Goal: Transaction & Acquisition: Purchase product/service

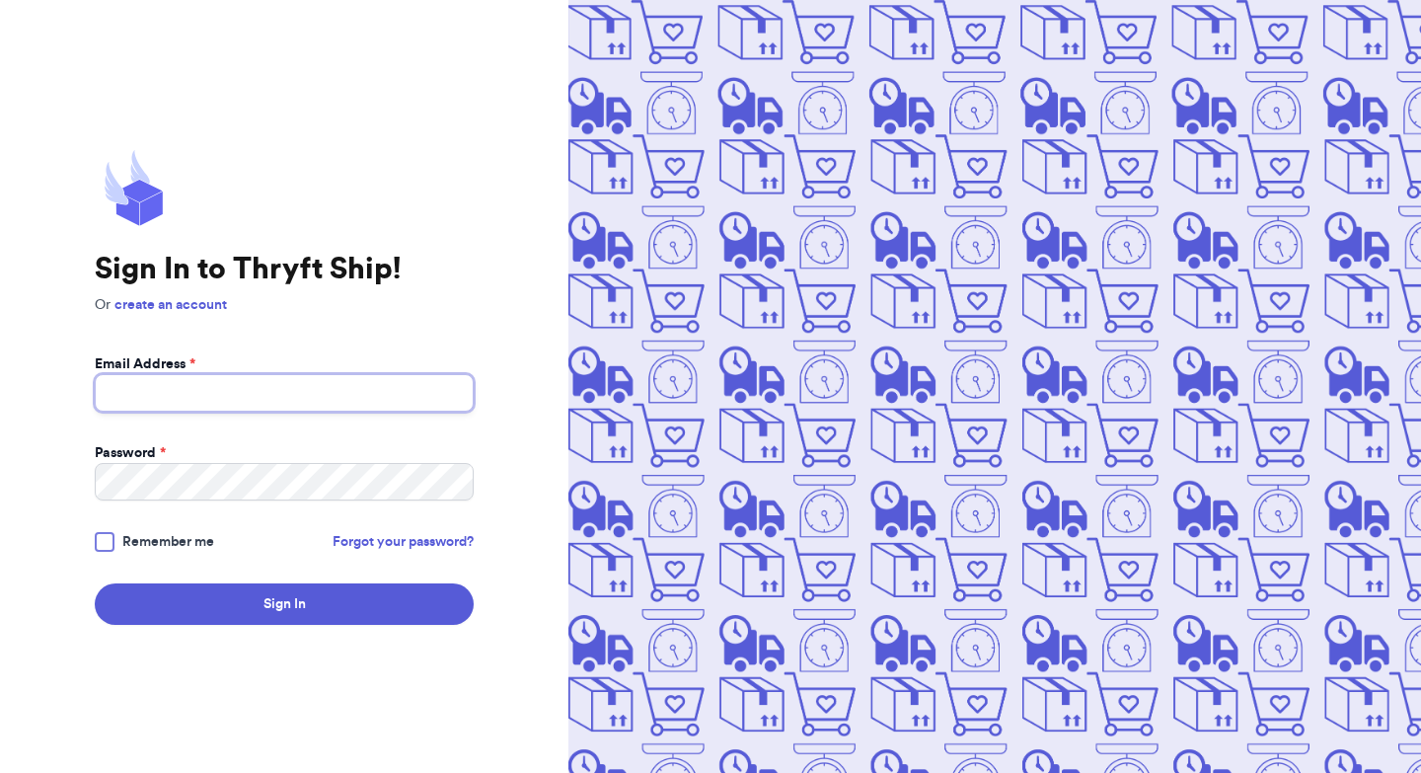
type input "[EMAIL_ADDRESS][DOMAIN_NAME]"
click at [99, 538] on div at bounding box center [105, 542] width 20 height 20
click at [0, 0] on input "Remember me" at bounding box center [0, 0] width 0 height 0
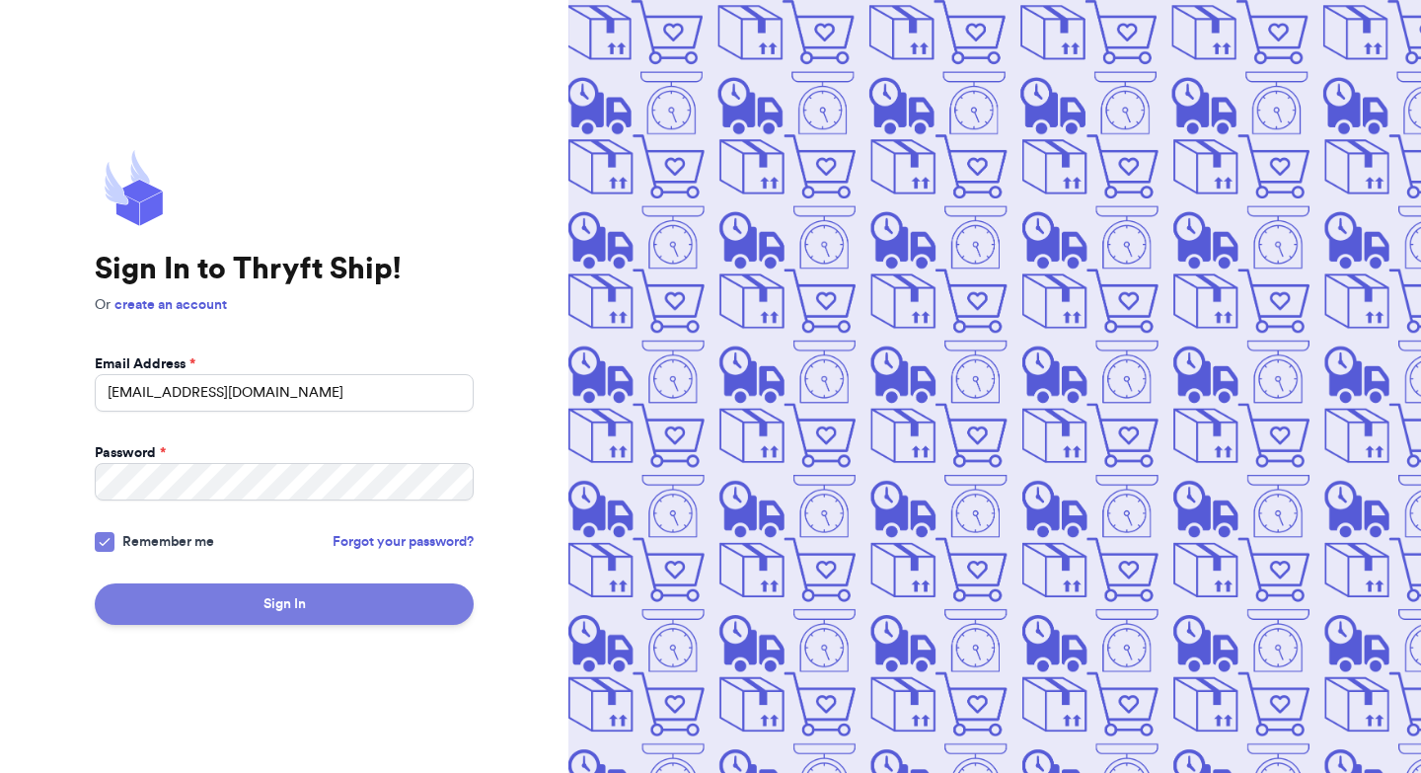
click at [182, 600] on button "Sign In" at bounding box center [284, 603] width 379 height 41
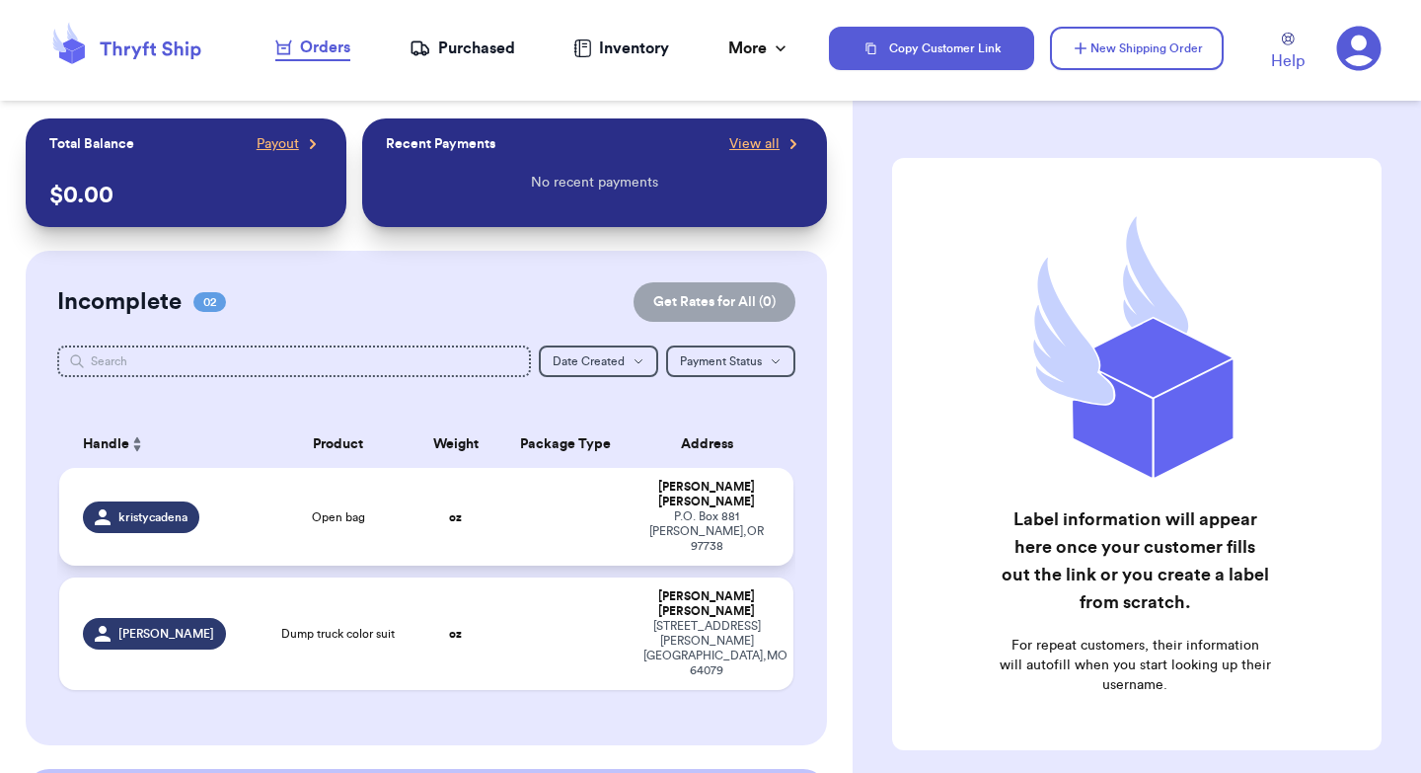
click at [235, 481] on td "kristycadena" at bounding box center [161, 517] width 205 height 98
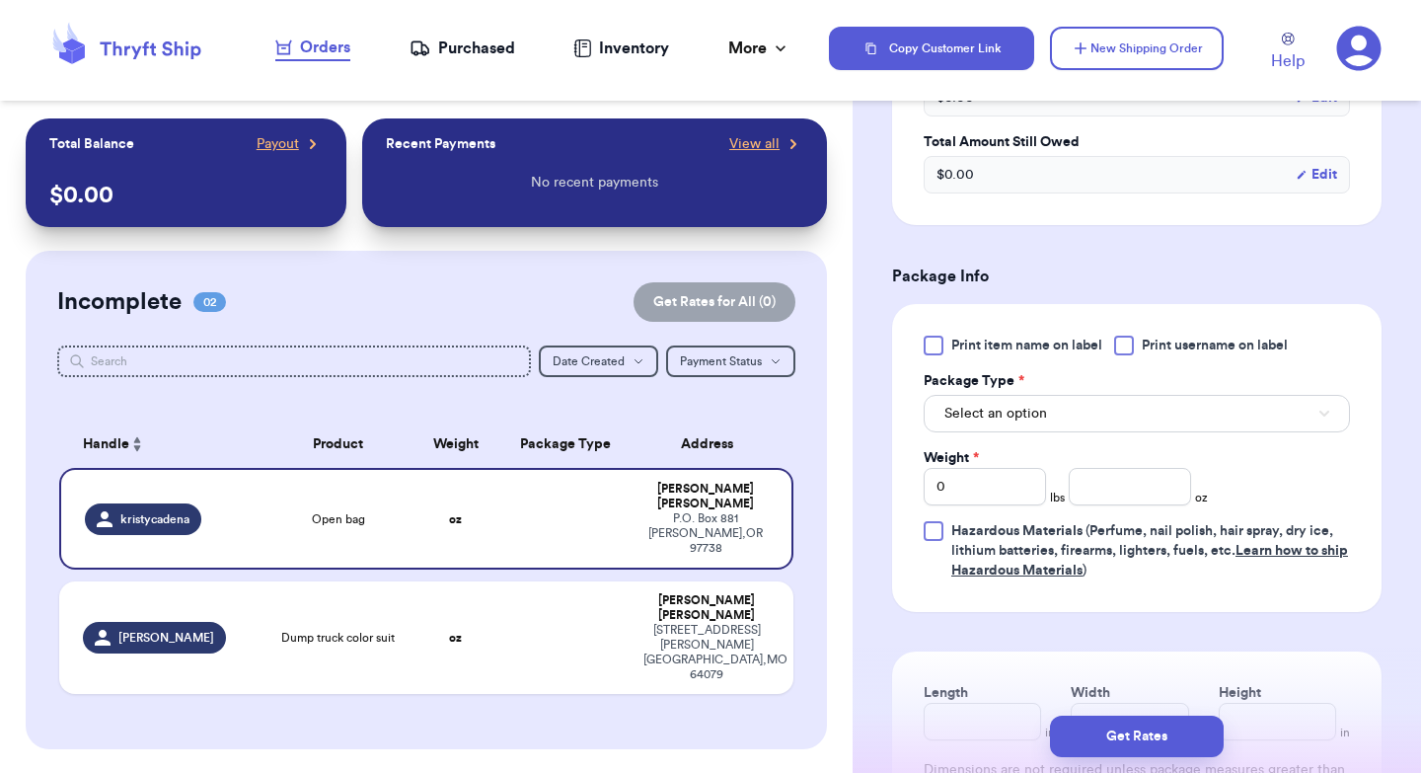
scroll to position [704, 0]
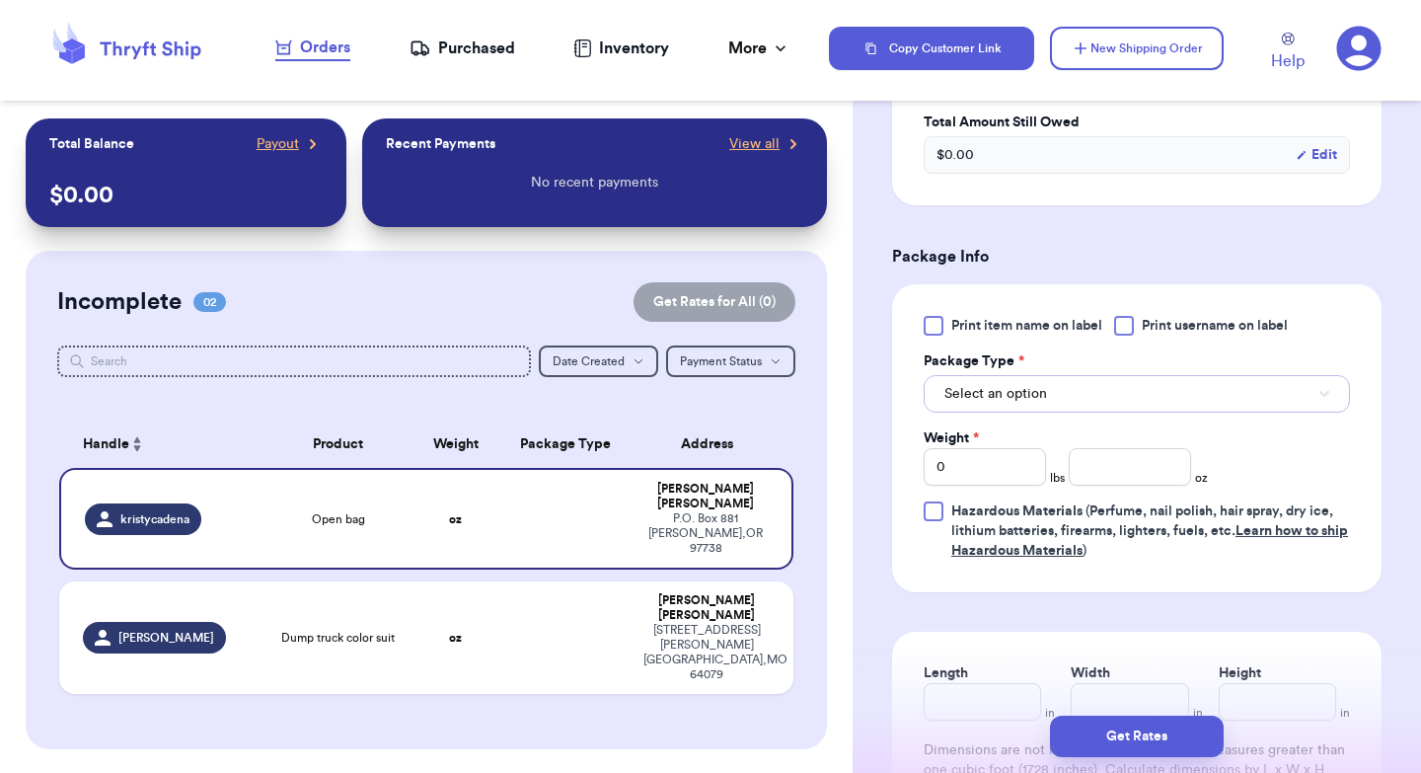
click at [1036, 397] on span "Select an option" at bounding box center [995, 394] width 103 height 20
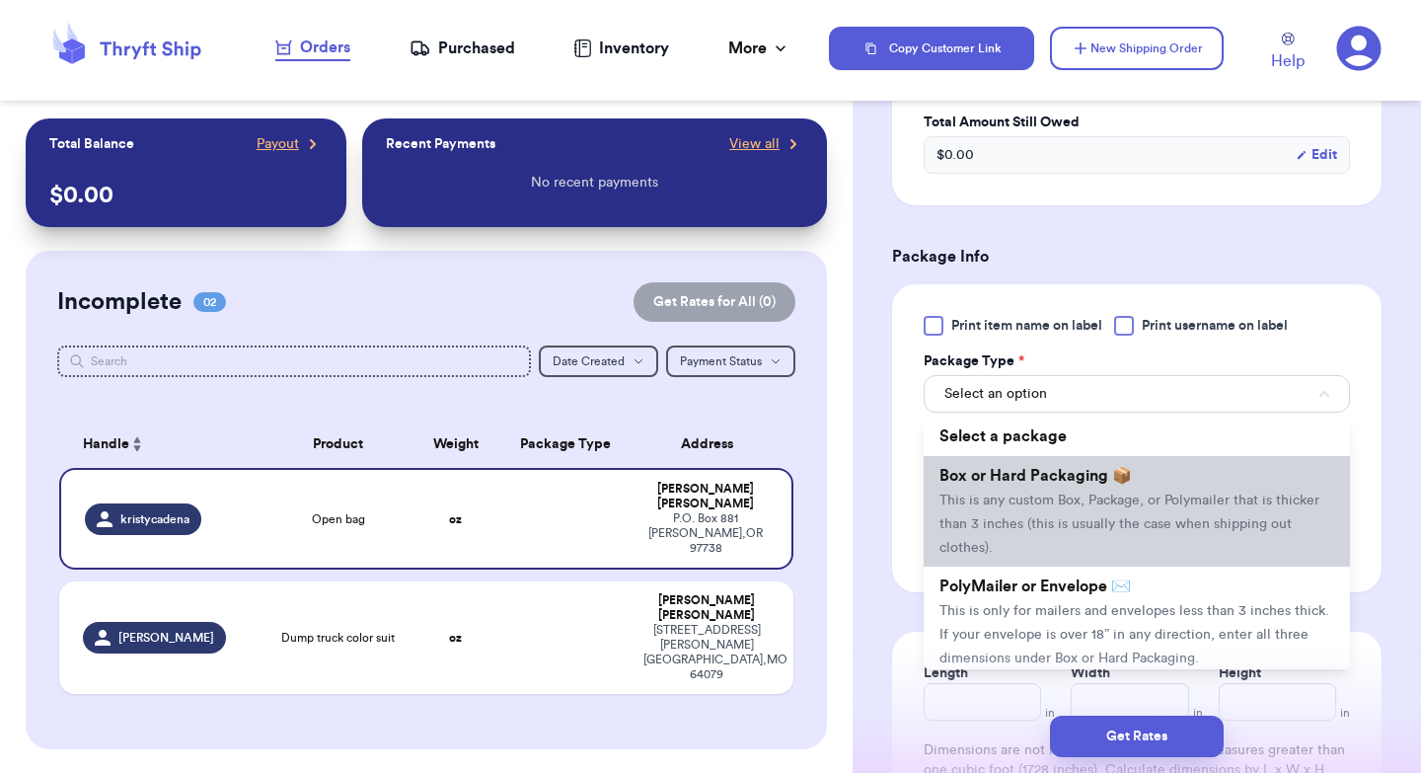
click at [1031, 511] on span "This is any custom Box, Package, or Polymailer that is thicker than 3 inches (t…" at bounding box center [1129, 523] width 380 height 61
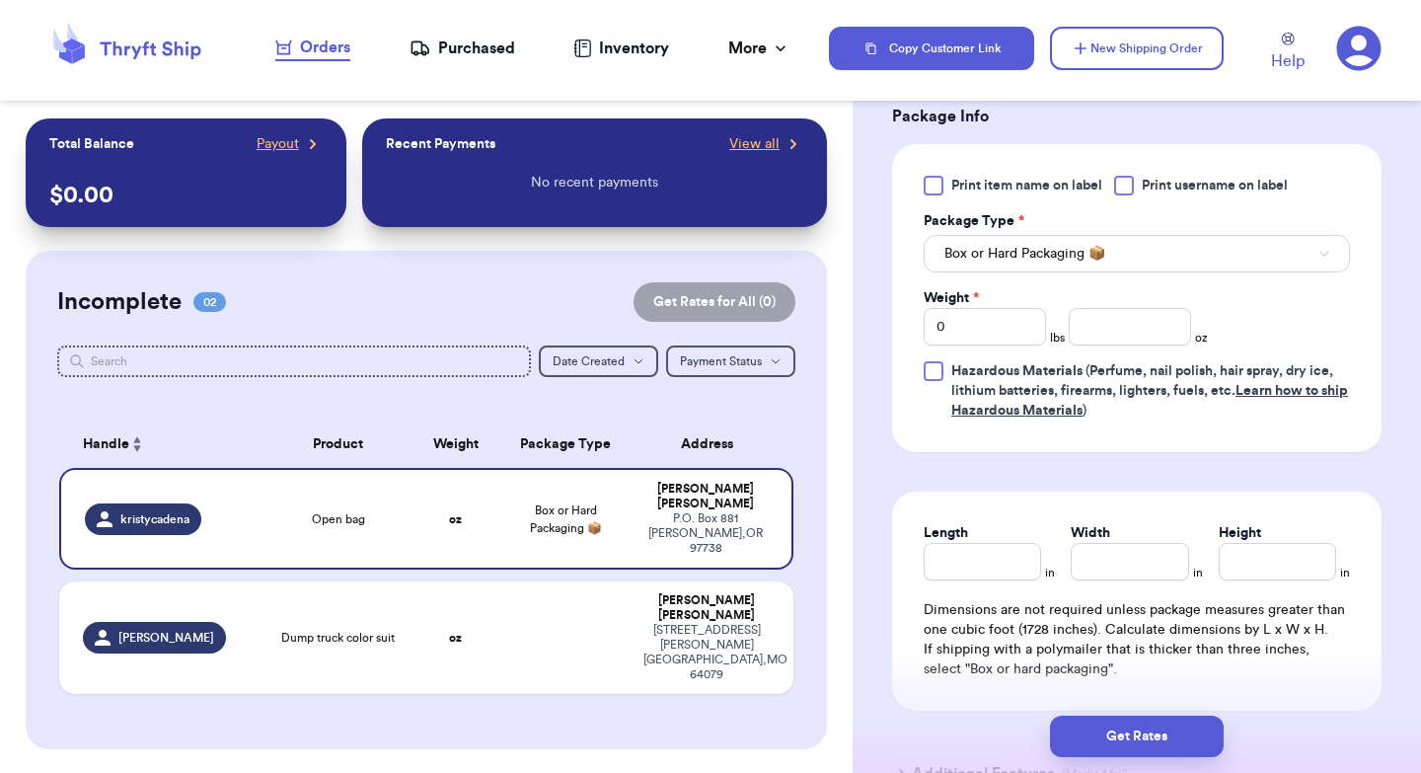
scroll to position [885, 0]
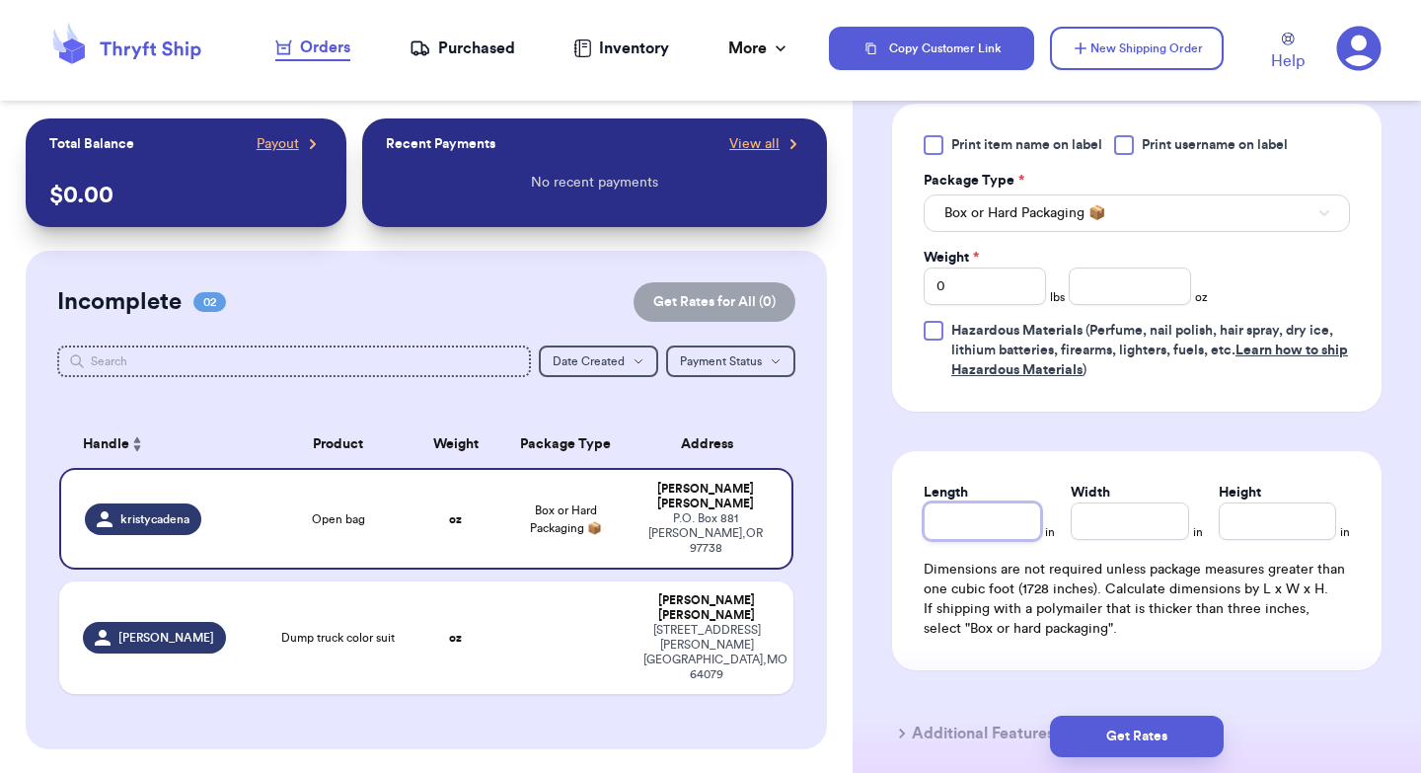
click at [992, 525] on input "Length" at bounding box center [982, 520] width 117 height 37
type input "1"
type input "17"
type input "1"
type input "12"
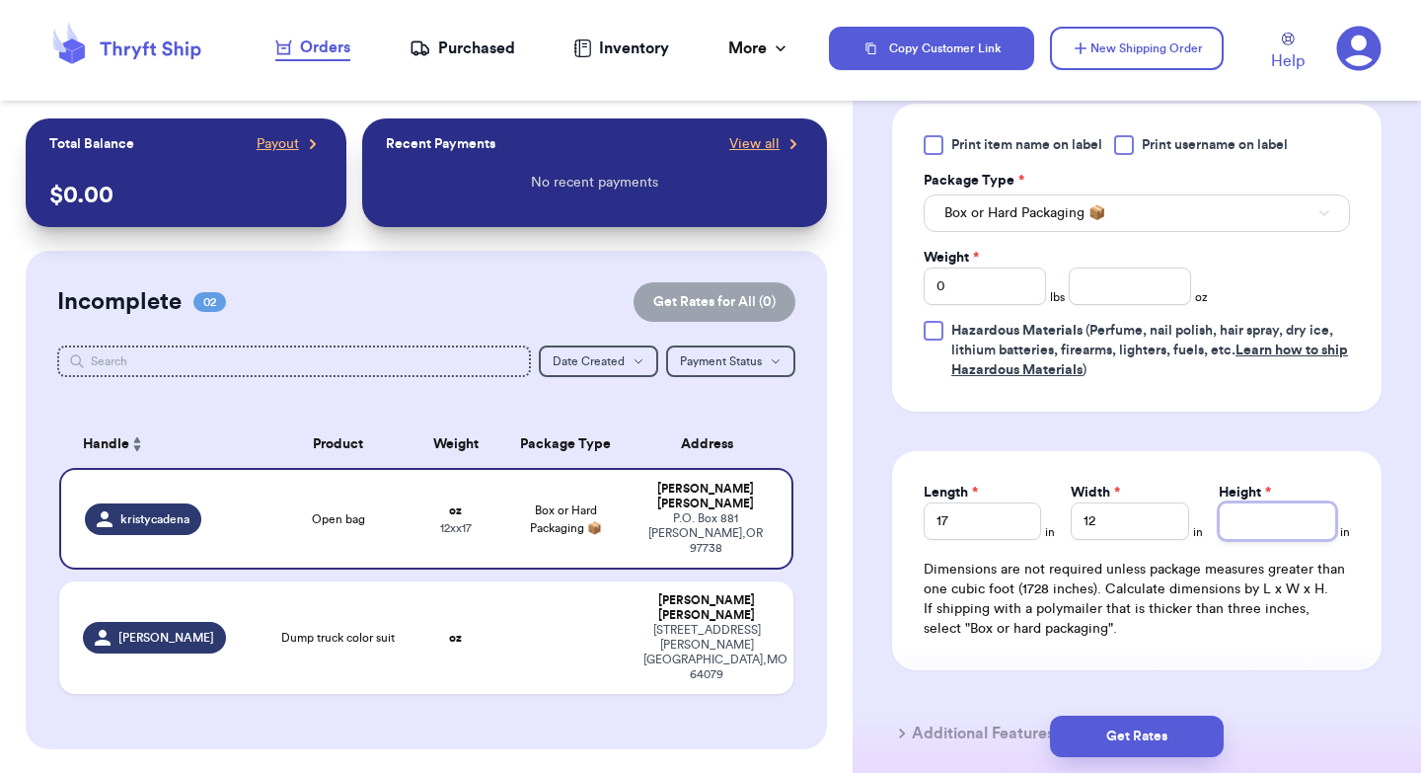
type input "7"
click at [1116, 293] on input "number" at bounding box center [1130, 285] width 122 height 37
click at [965, 288] on input "0" at bounding box center [985, 285] width 122 height 37
type input "1"
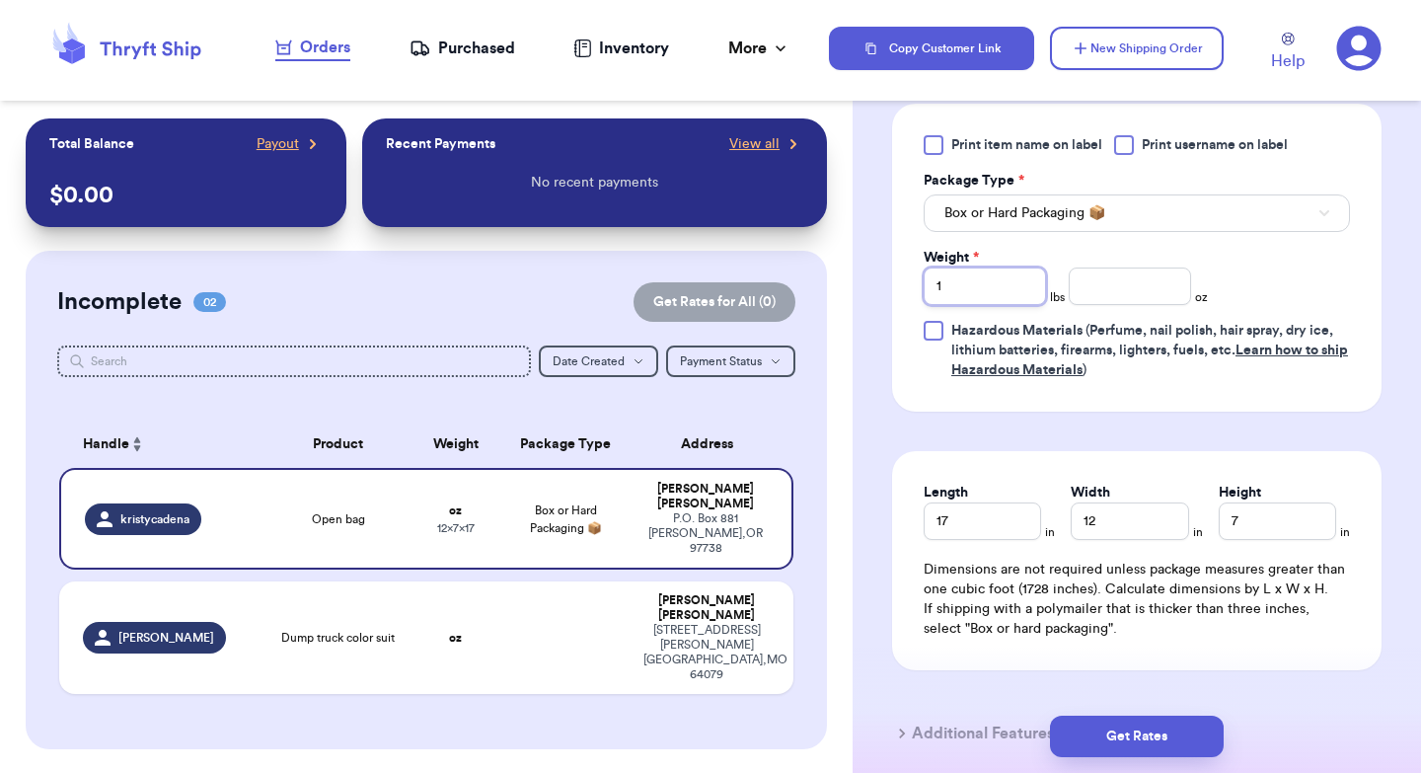
type input "10"
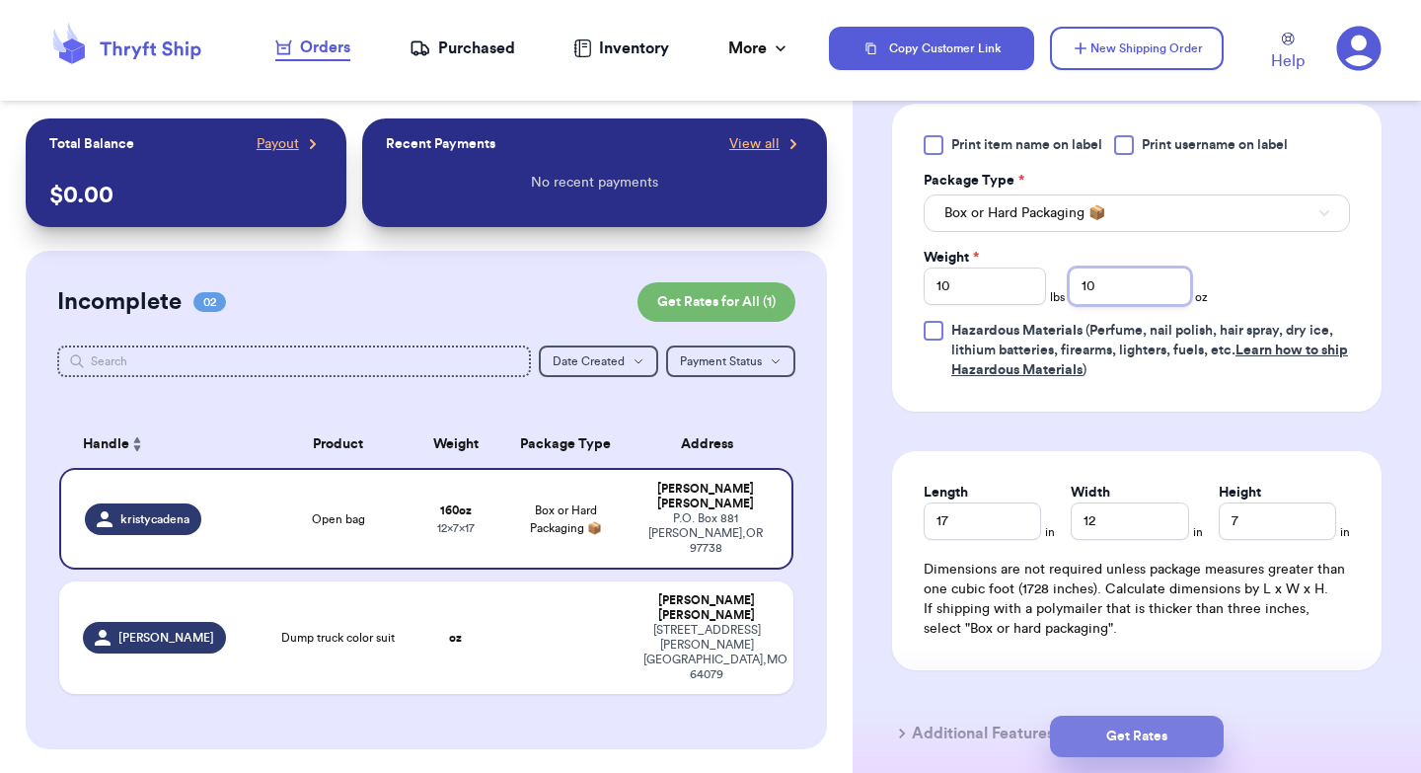
type input "10"
click at [1120, 725] on button "Get Rates" at bounding box center [1137, 735] width 174 height 41
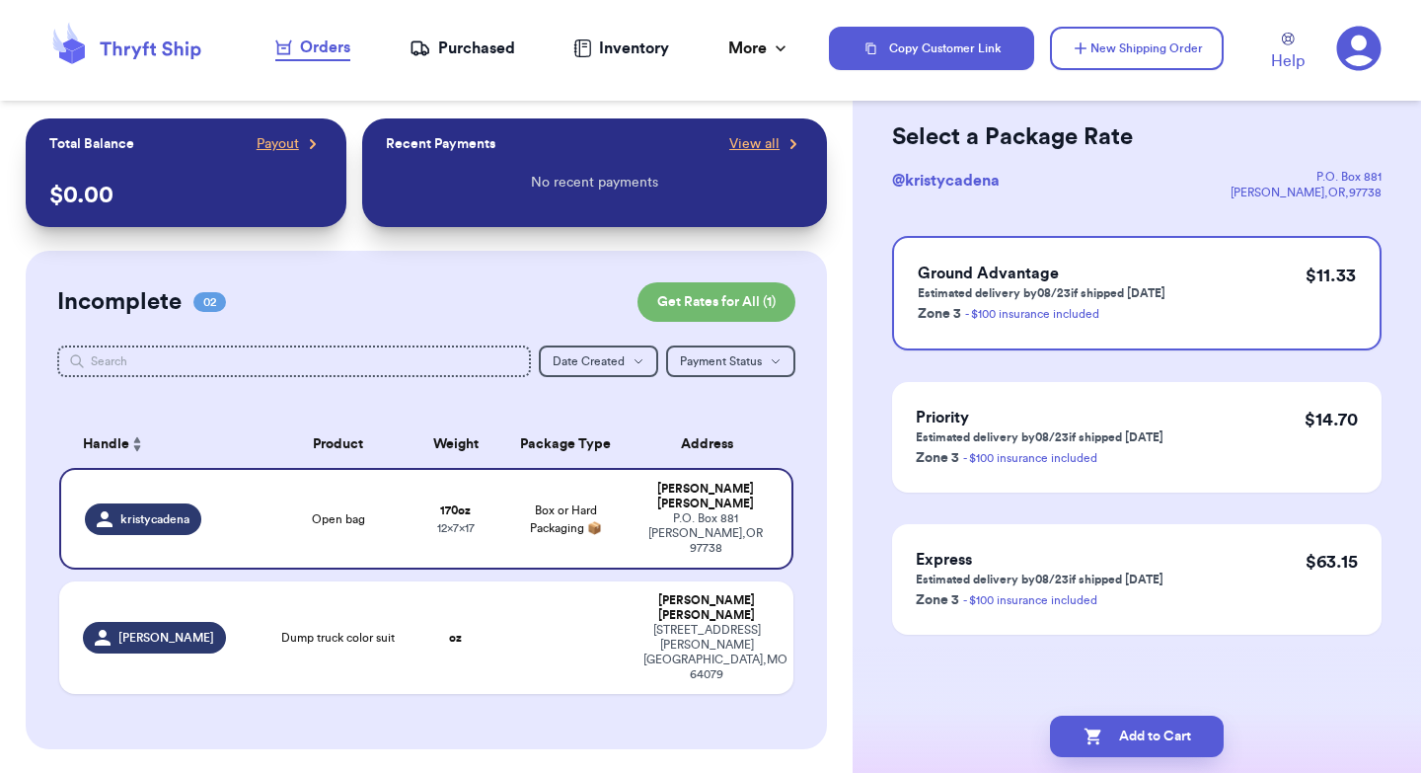
scroll to position [0, 0]
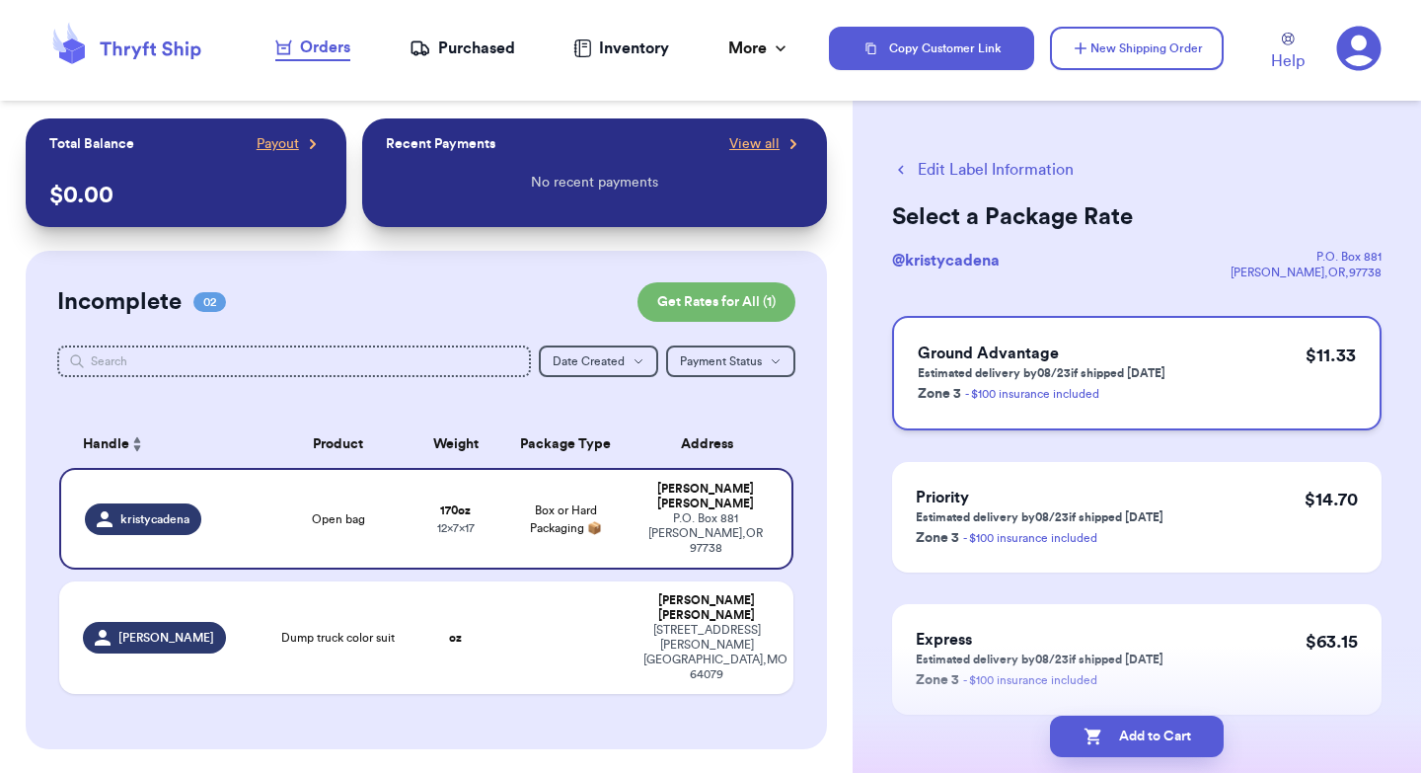
click at [1204, 372] on div "Ground Advantage Estimated delivery by 08/23 if shipped [DATE] Zone 3 - $100 in…" at bounding box center [1136, 373] width 489 height 114
click at [1155, 738] on button "Add to Cart" at bounding box center [1137, 735] width 174 height 41
checkbox input "true"
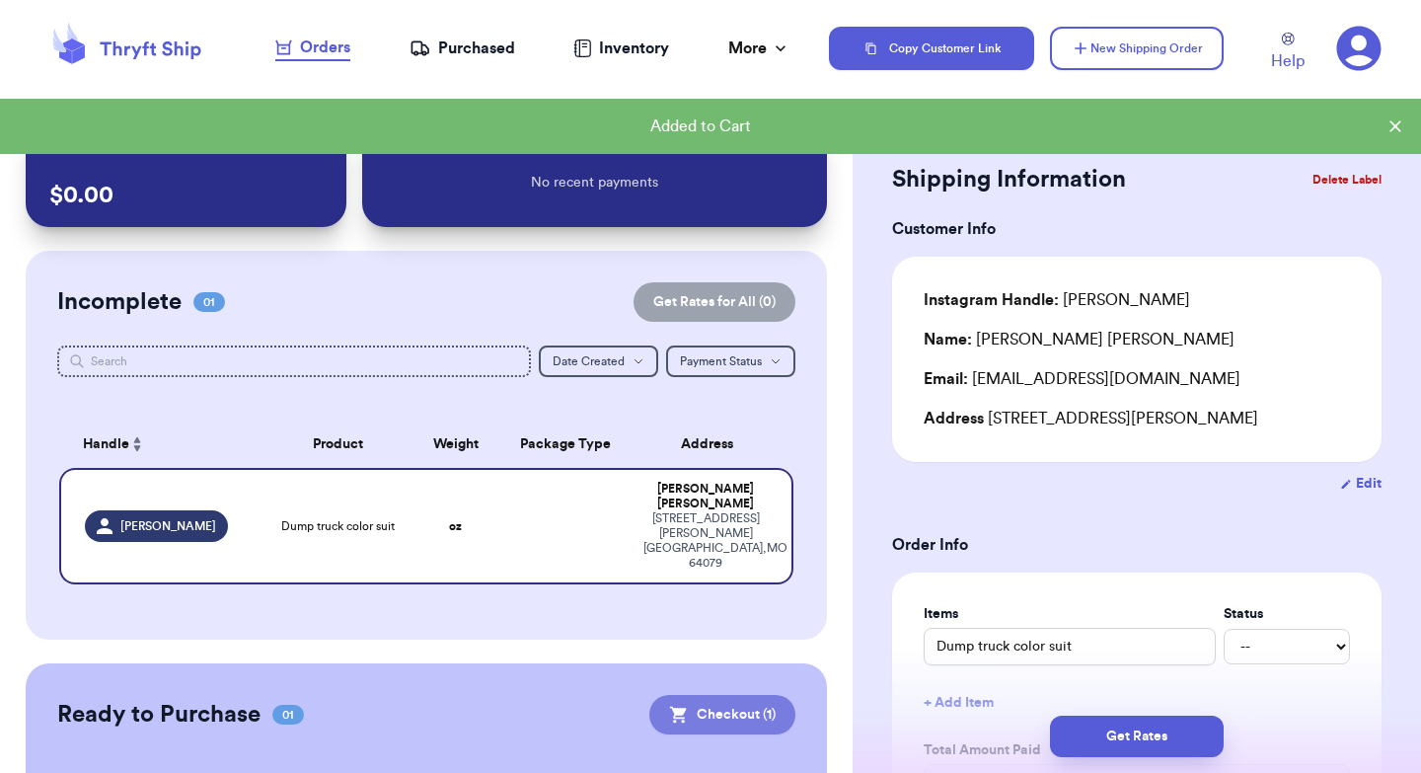
click at [712, 695] on button "Checkout ( 1 )" at bounding box center [722, 714] width 146 height 39
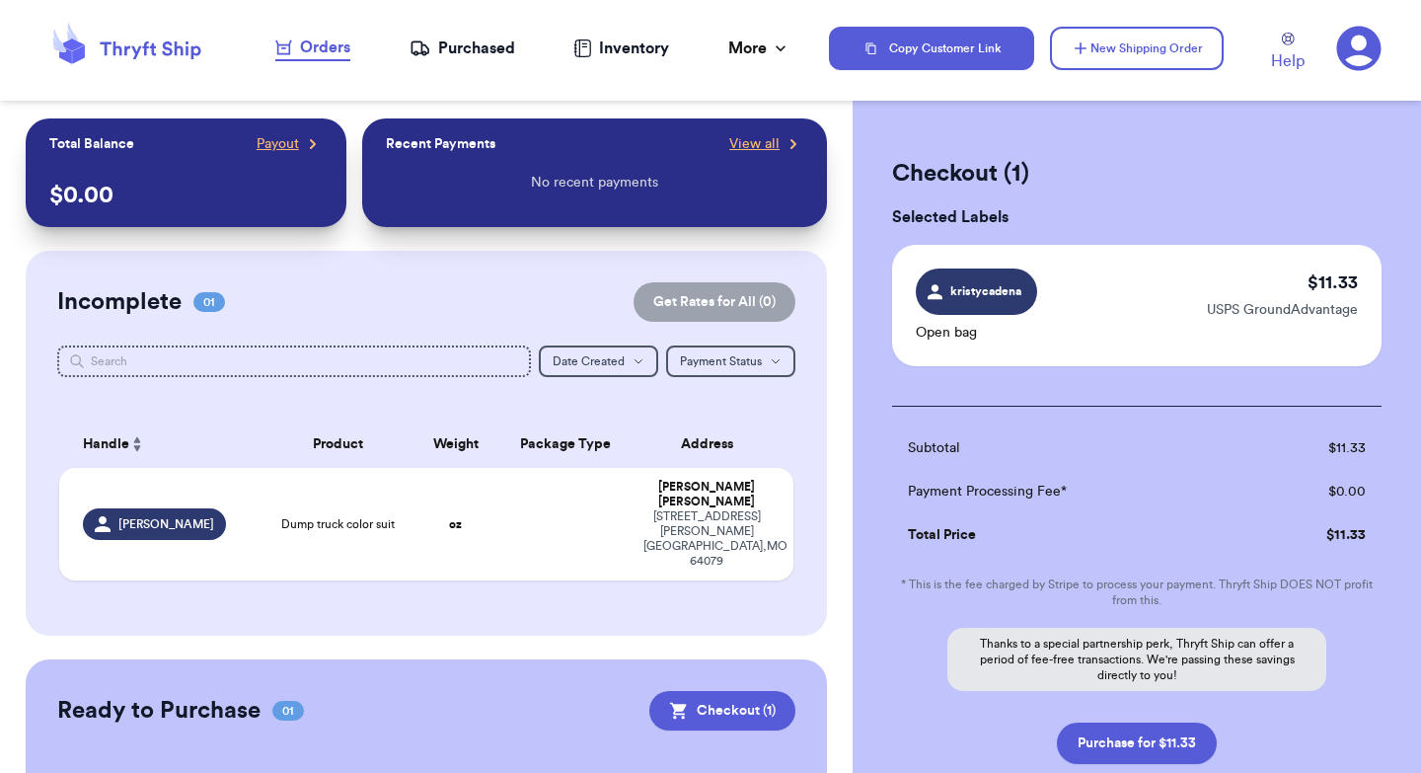
scroll to position [136, 0]
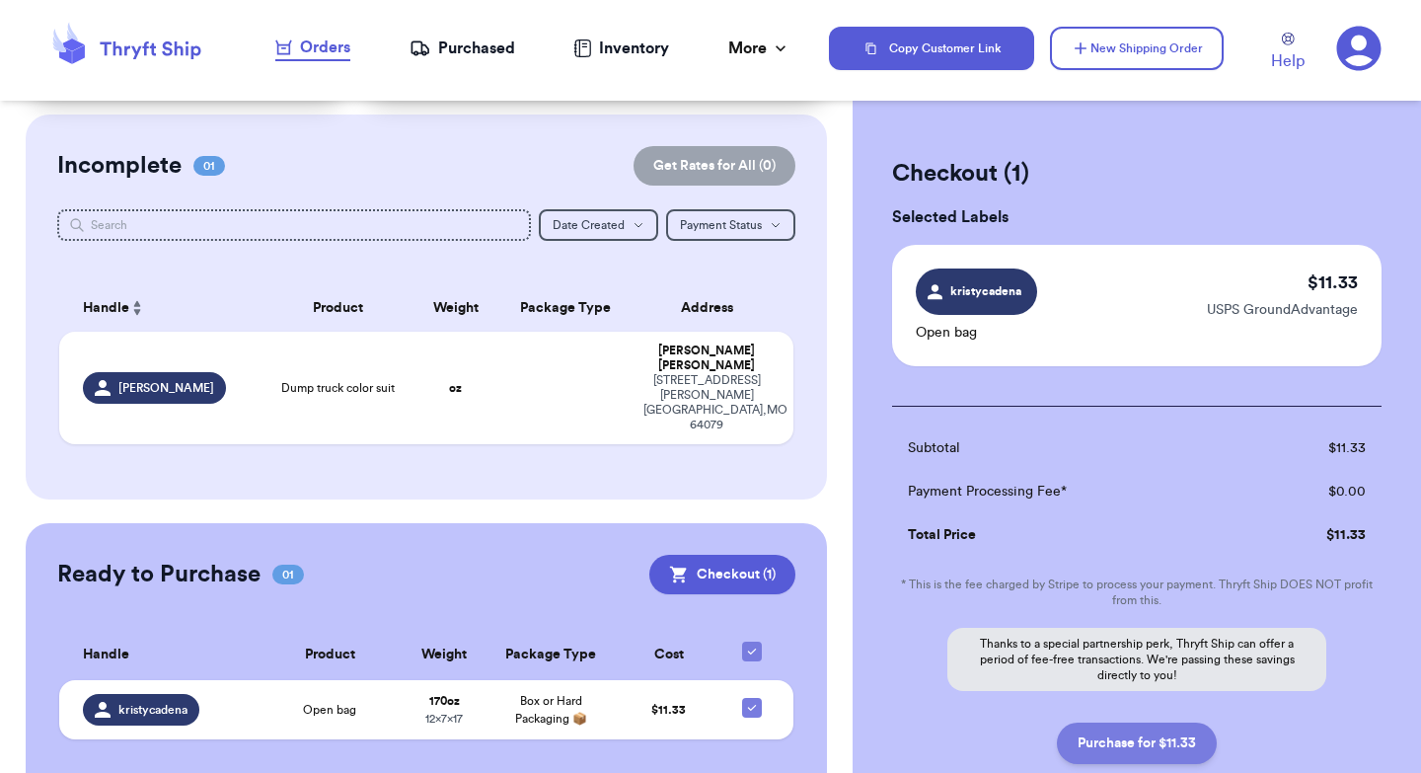
click at [1145, 743] on button "Purchase for $11.33" at bounding box center [1137, 742] width 160 height 41
checkbox input "false"
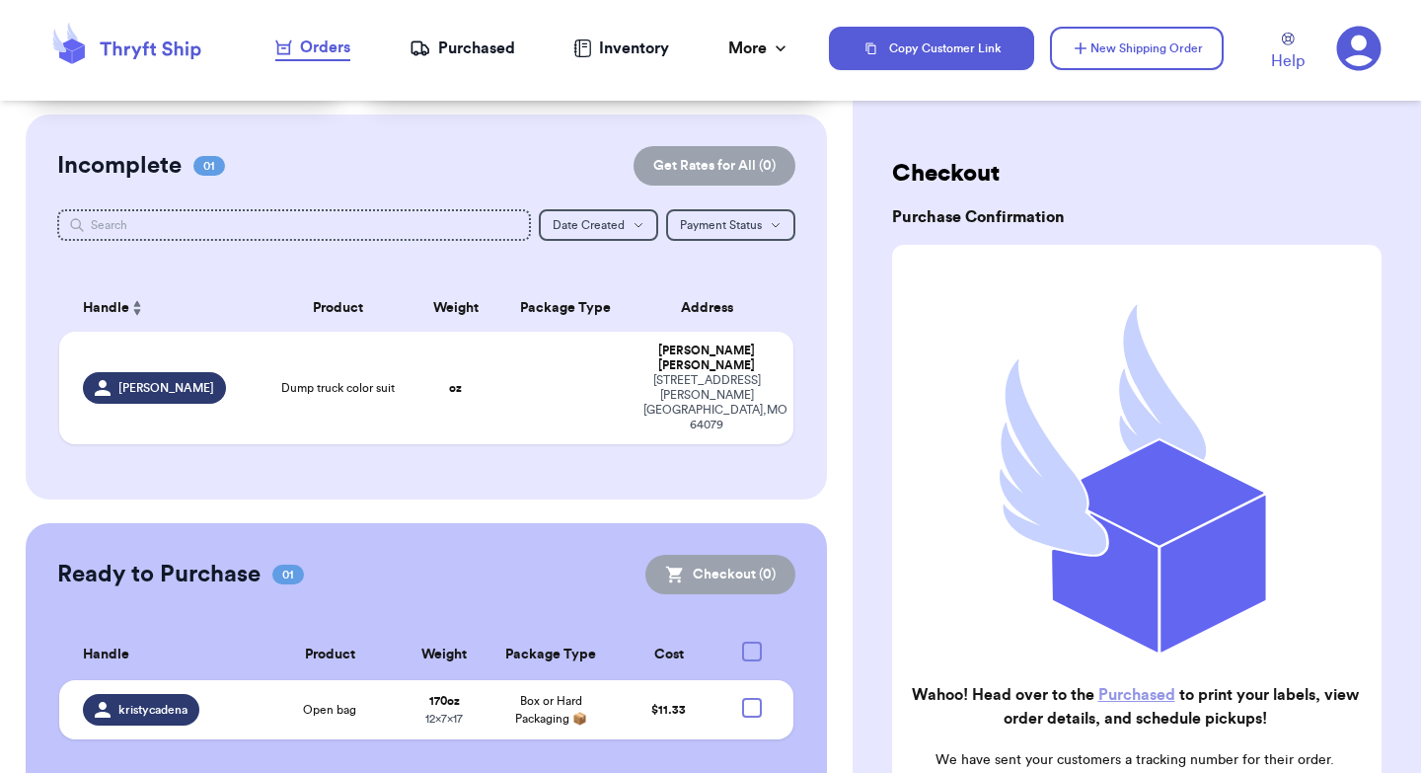
checkbox input "true"
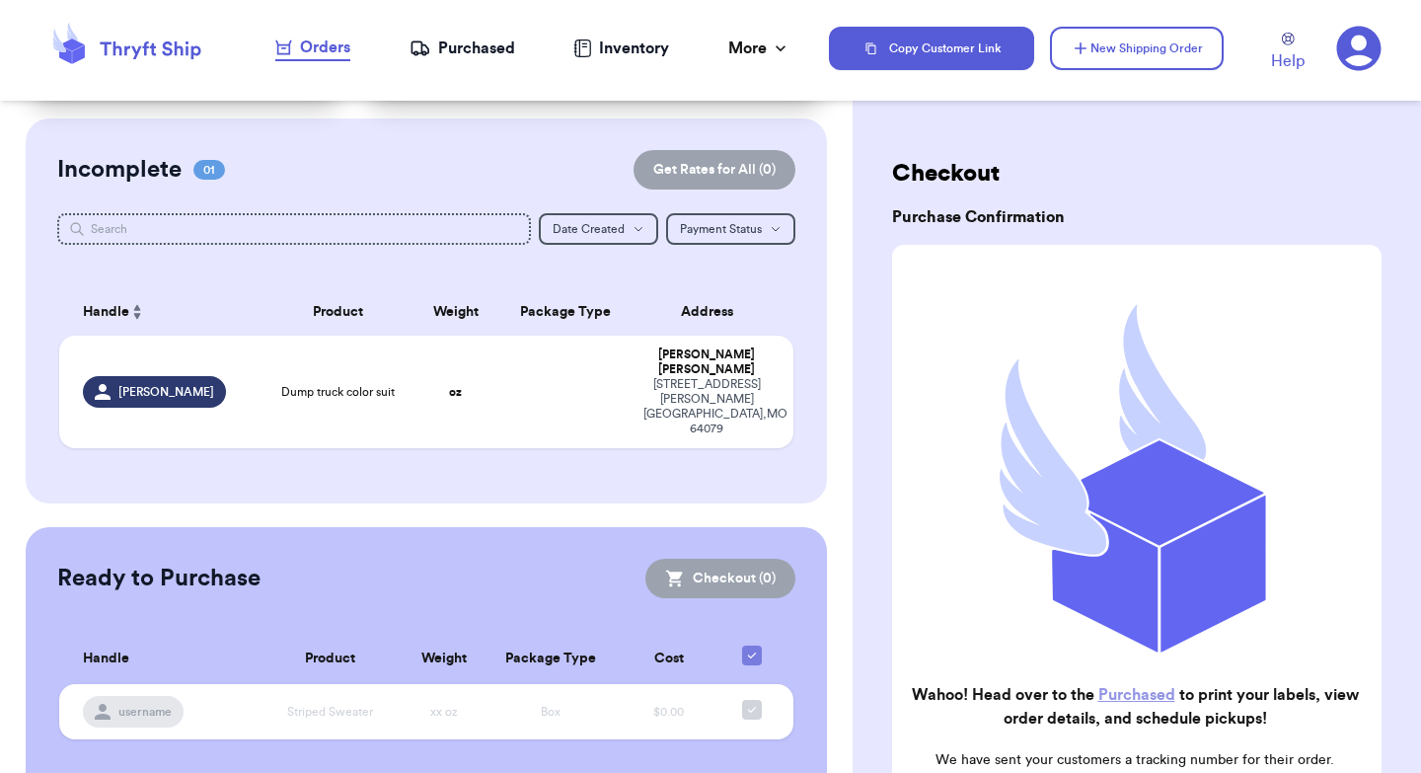
click at [493, 53] on div "Purchased" at bounding box center [462, 49] width 106 height 24
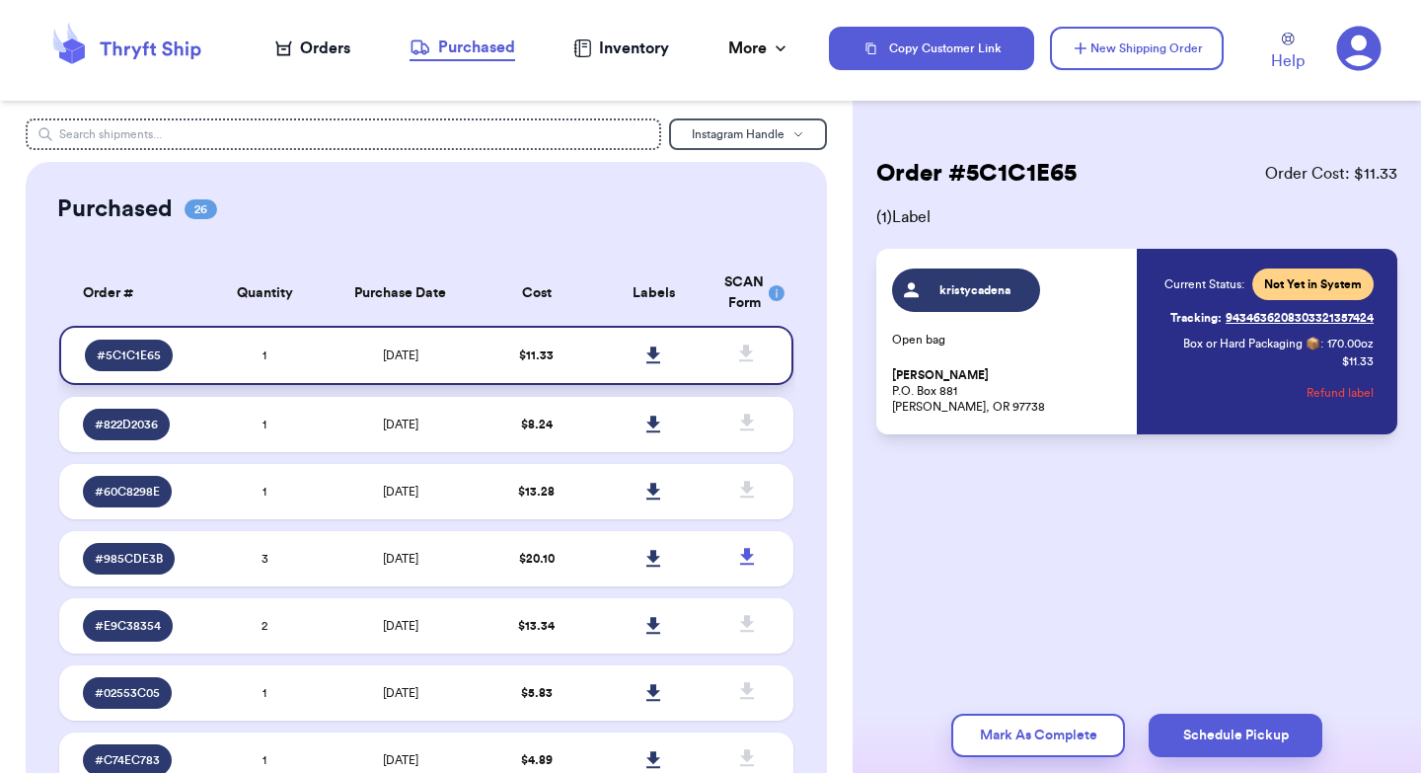
click at [658, 352] on icon at bounding box center [653, 354] width 14 height 17
